Goal: Information Seeking & Learning: Learn about a topic

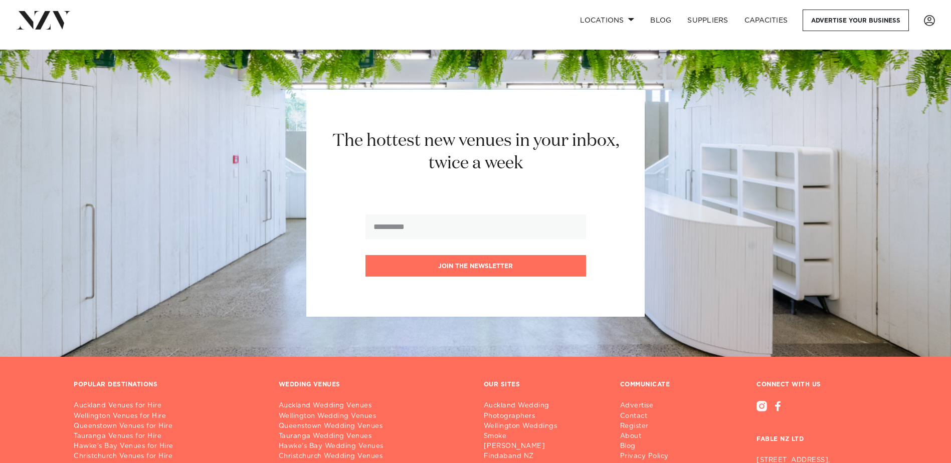
scroll to position [11897, 0]
